Goal: Task Accomplishment & Management: Use online tool/utility

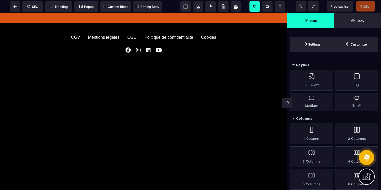
scroll to position [580, 0]
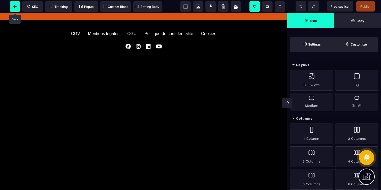
click at [14, 5] on icon at bounding box center [14, 6] width 3 height 3
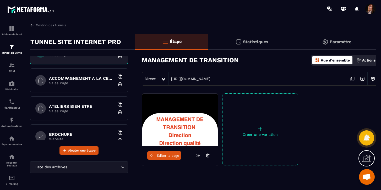
scroll to position [122, 0]
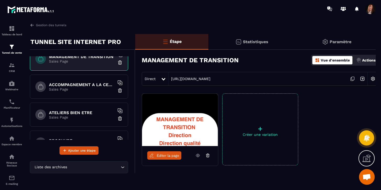
click at [69, 84] on h6 "ACCOMPAGNEMENT A LA CERTIFICATION HAS" at bounding box center [81, 84] width 65 height 5
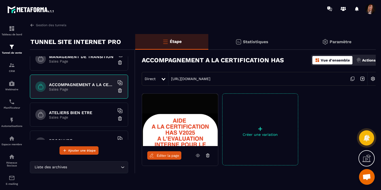
scroll to position [12, 0]
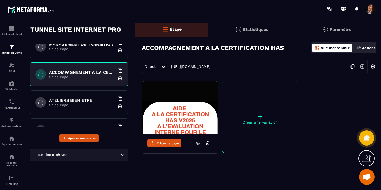
click at [164, 143] on span "Éditer la page" at bounding box center [168, 143] width 23 height 4
